Goal: Book appointment/travel/reservation

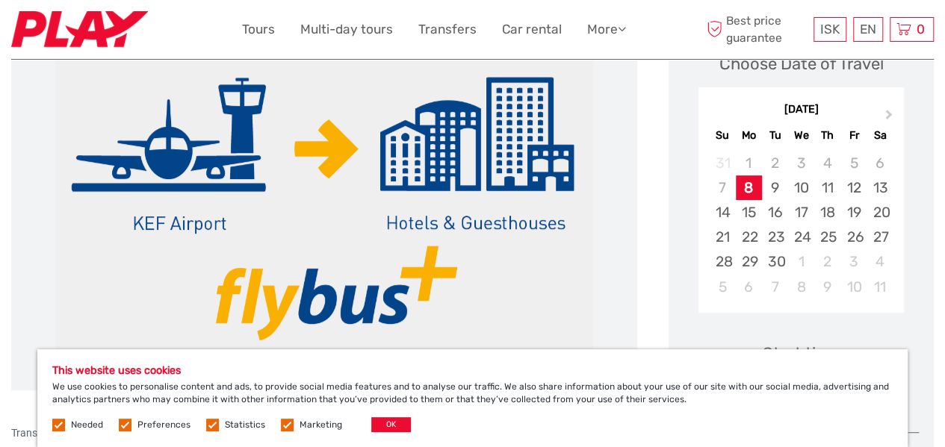
scroll to position [228, 0]
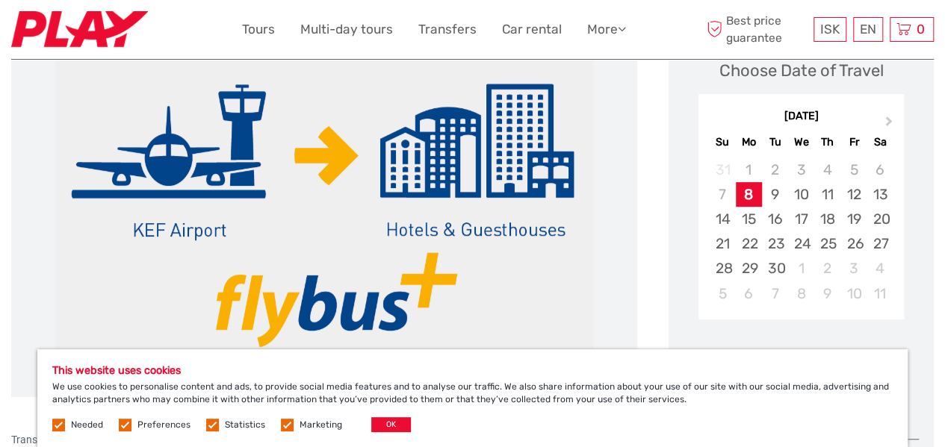
click at [124, 426] on label at bounding box center [125, 425] width 13 height 13
click at [0, 0] on input "checkbox" at bounding box center [0, 0] width 0 height 0
click at [208, 422] on label at bounding box center [212, 425] width 13 height 13
click at [0, 0] on input "checkbox" at bounding box center [0, 0] width 0 height 0
click at [282, 425] on label at bounding box center [287, 425] width 13 height 13
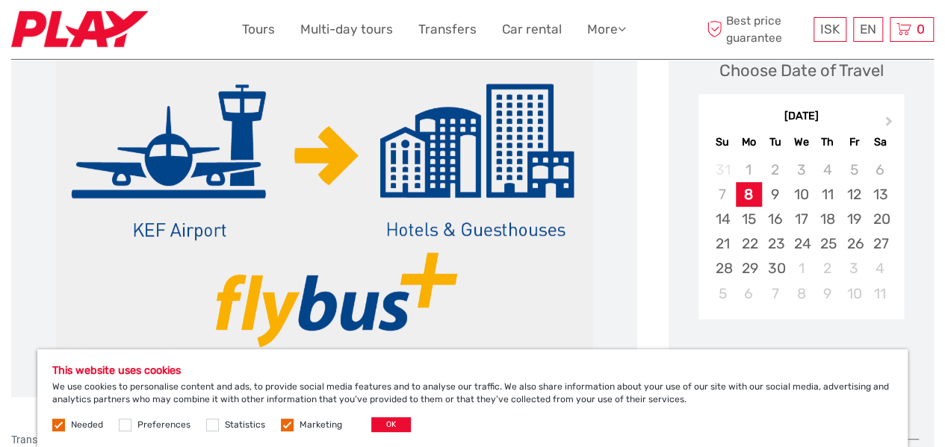
click at [0, 0] on input "checkbox" at bounding box center [0, 0] width 0 height 0
click at [390, 427] on button "OK" at bounding box center [391, 425] width 40 height 15
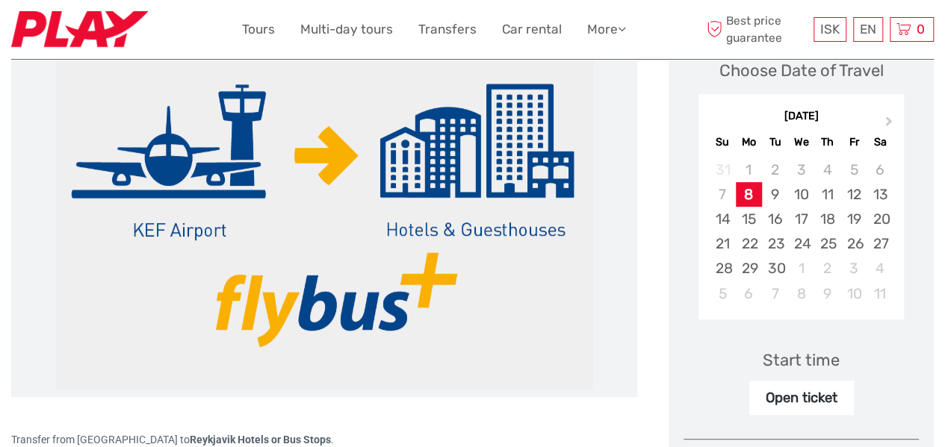
click at [889, 120] on span "Next Month" at bounding box center [889, 125] width 0 height 22
click at [708, 120] on button "Previous Month" at bounding box center [712, 125] width 24 height 24
click at [828, 217] on div "18" at bounding box center [827, 219] width 26 height 25
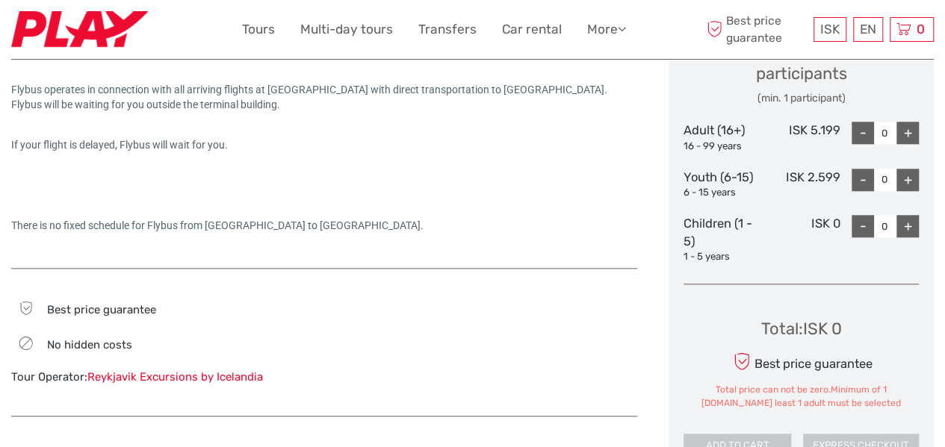
scroll to position [646, 0]
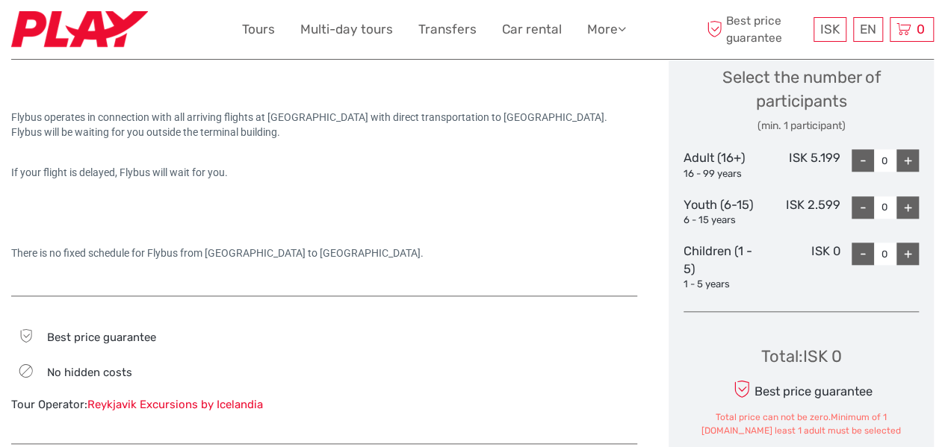
click at [905, 159] on div "+" at bounding box center [907, 160] width 22 height 22
type input "1"
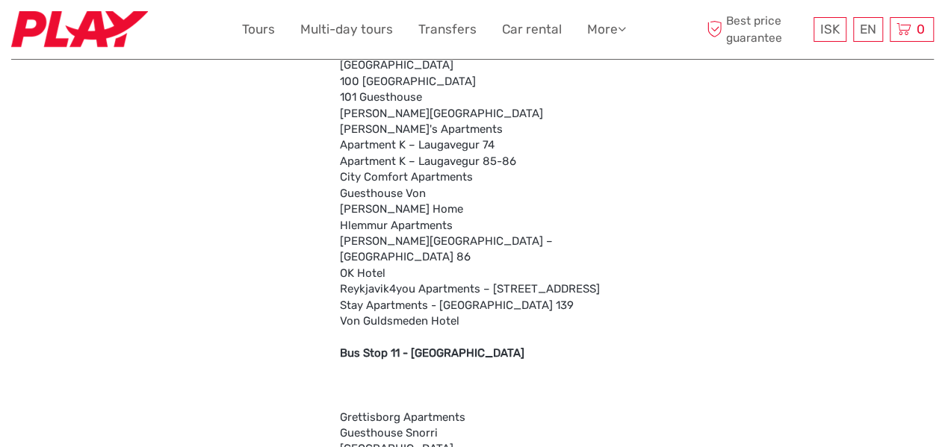
scroll to position [2892, 0]
